Goal: Task Accomplishment & Management: Use online tool/utility

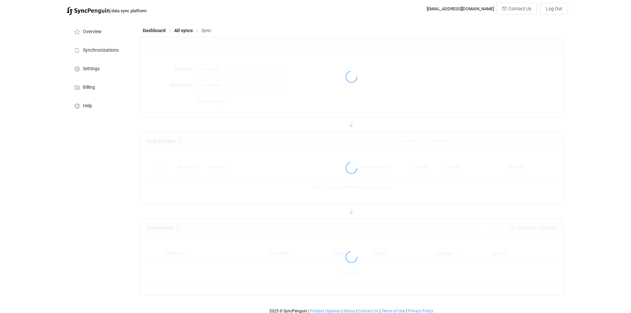
type input "Square → Shopify"
type input "10 minutes"
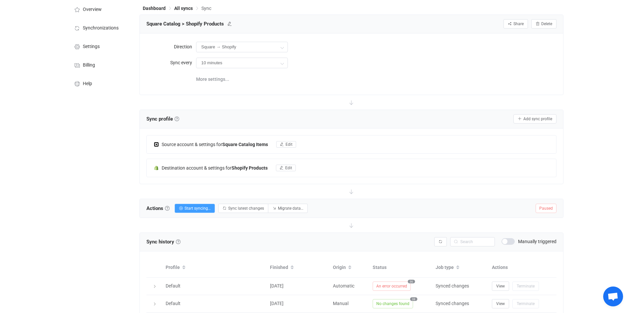
scroll to position [54, 0]
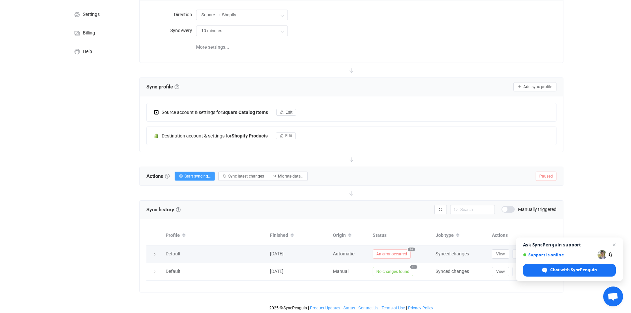
click at [383, 254] on span "An error occurred" at bounding box center [391, 253] width 38 height 9
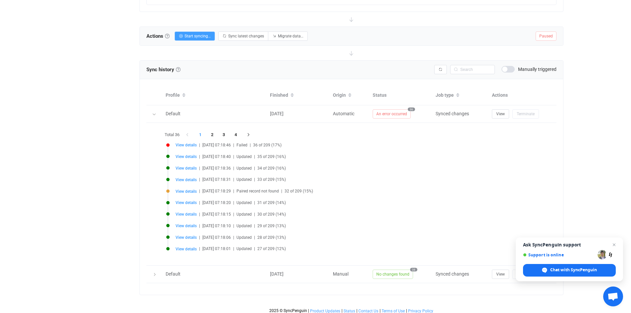
scroll to position [197, 0]
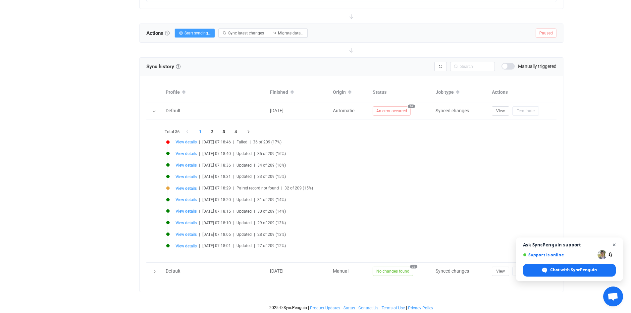
click at [613, 244] on span "Close chat" at bounding box center [614, 245] width 8 height 8
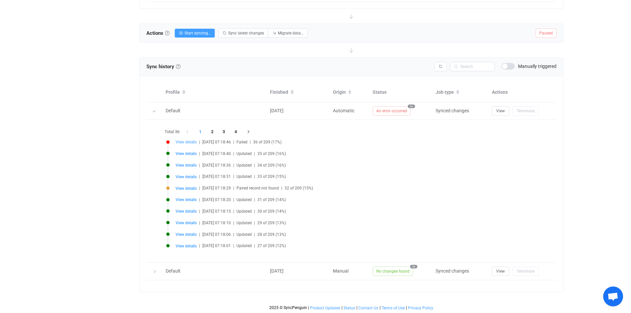
click at [186, 142] on span "View details" at bounding box center [185, 142] width 21 height 5
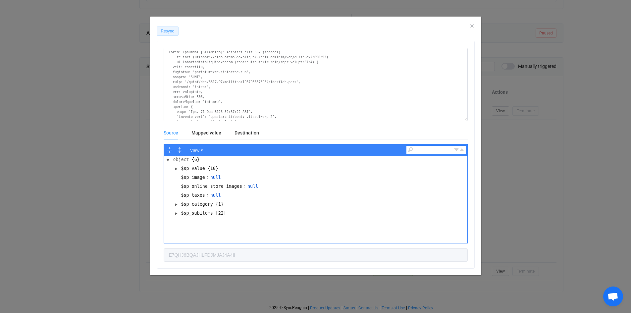
click at [172, 31] on span "Resync" at bounding box center [167, 31] width 13 height 5
click at [473, 26] on icon "Close" at bounding box center [471, 25] width 5 height 5
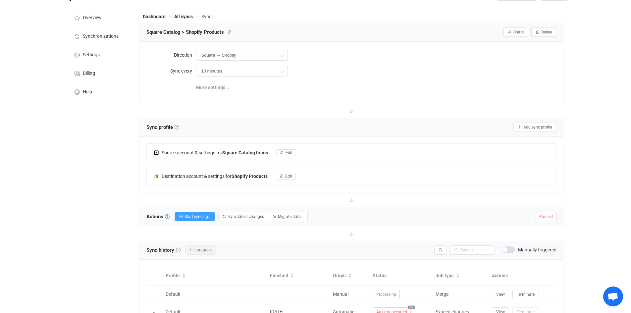
scroll to position [0, 0]
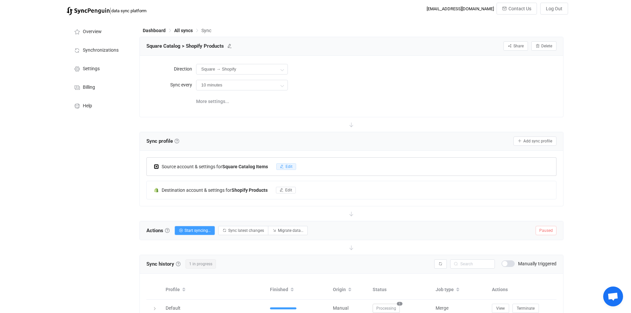
click at [291, 167] on span "Edit" at bounding box center [288, 166] width 7 height 5
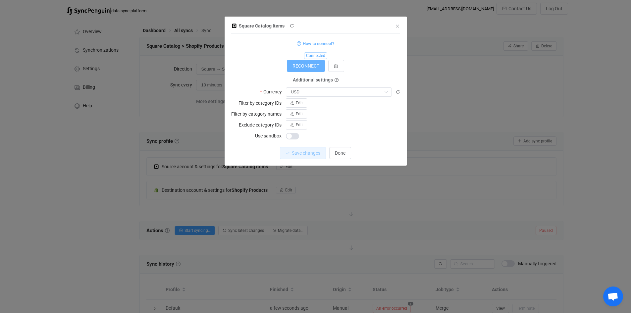
click at [316, 68] on span "RECONNECT" at bounding box center [305, 65] width 27 height 5
click at [306, 66] on span "RECONNECT" at bounding box center [305, 65] width 27 height 5
click at [397, 26] on icon "Close" at bounding box center [397, 26] width 5 height 5
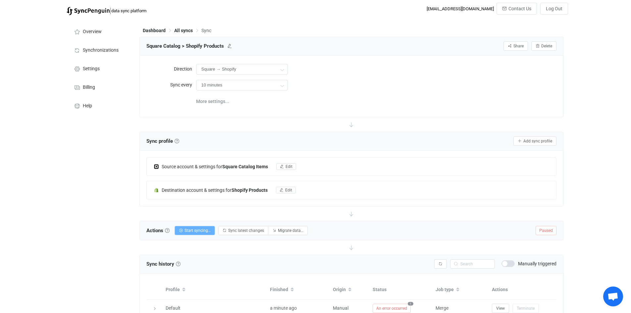
click at [190, 229] on span "Start syncing…" at bounding box center [197, 230] width 26 height 5
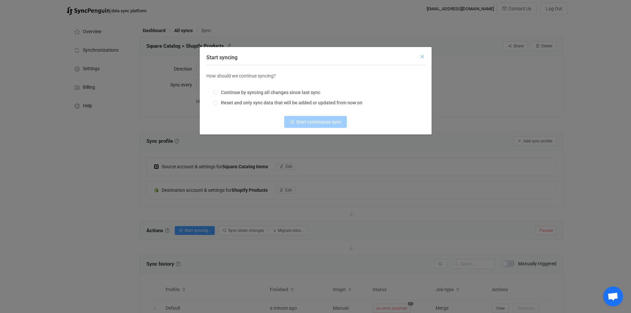
click at [423, 55] on icon "Close" at bounding box center [421, 56] width 5 height 5
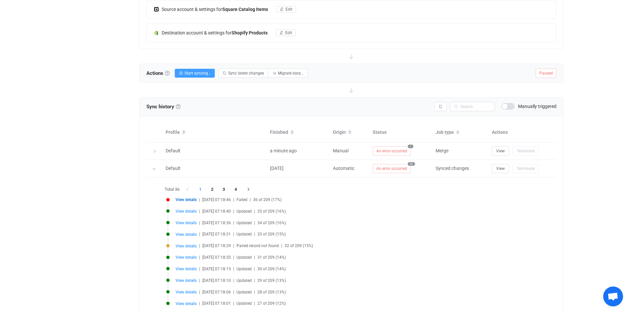
scroll to position [166, 0]
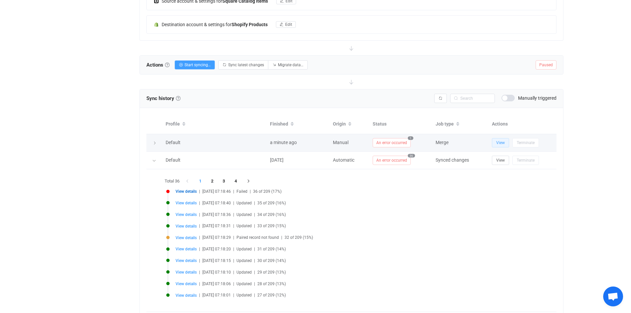
click at [500, 141] on span "View" at bounding box center [500, 142] width 9 height 5
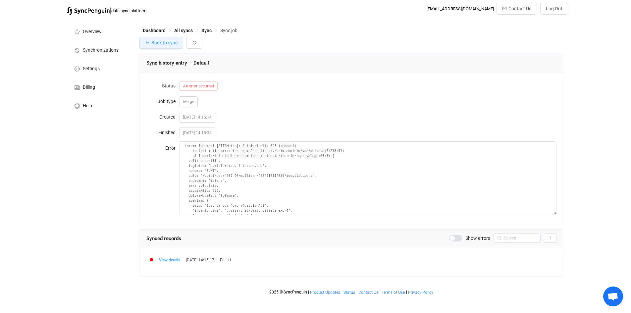
click at [168, 42] on span "Back to sync" at bounding box center [164, 42] width 26 height 5
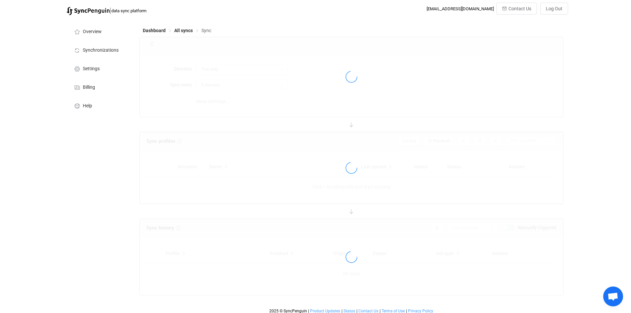
type input "Square → Shopify"
type input "10 minutes"
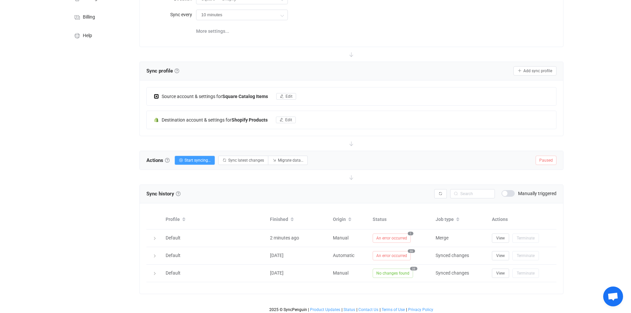
scroll to position [72, 0]
click at [288, 93] on span "Edit" at bounding box center [288, 94] width 7 height 5
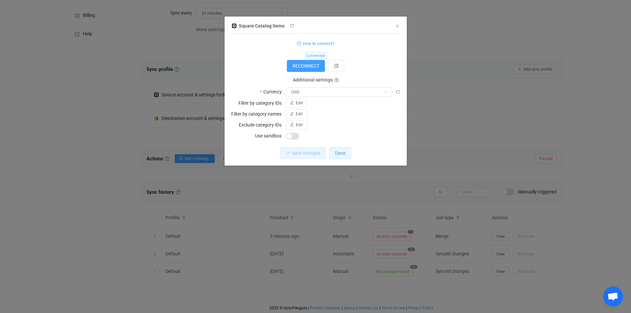
click at [341, 152] on span "Done" at bounding box center [340, 152] width 11 height 5
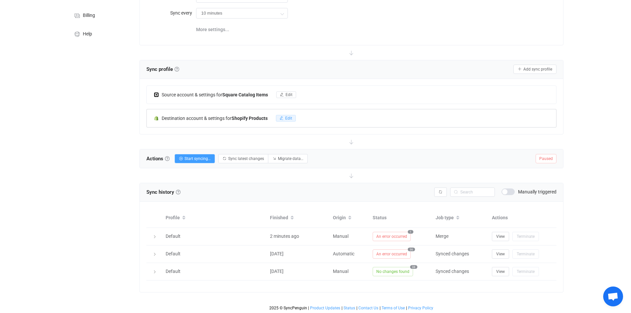
click at [289, 119] on span "Edit" at bounding box center [288, 118] width 7 height 5
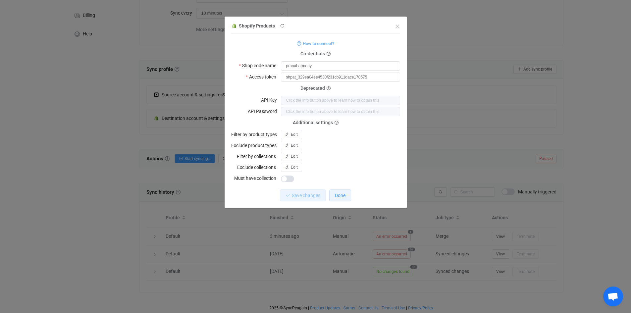
click at [340, 195] on span "Done" at bounding box center [340, 195] width 11 height 5
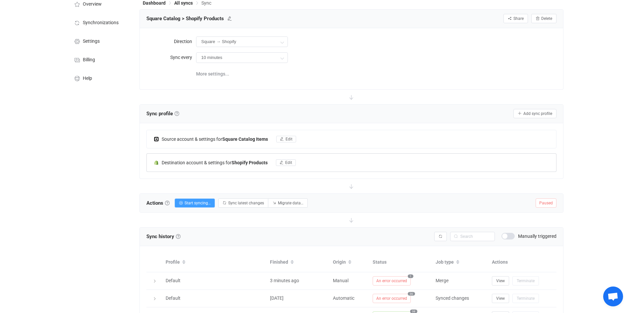
scroll to position [0, 0]
